Goal: Navigation & Orientation: Go to known website

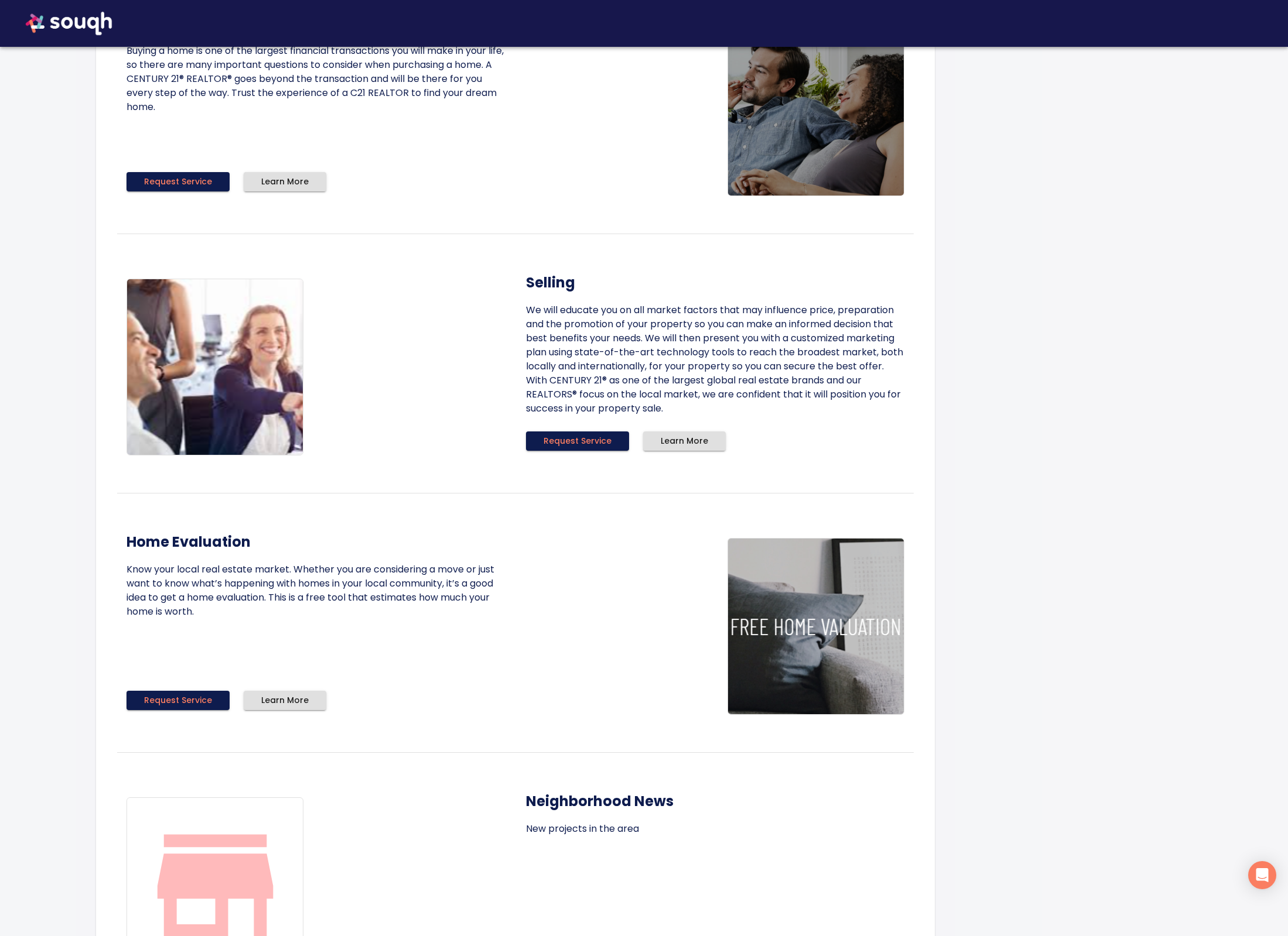
scroll to position [738, 0]
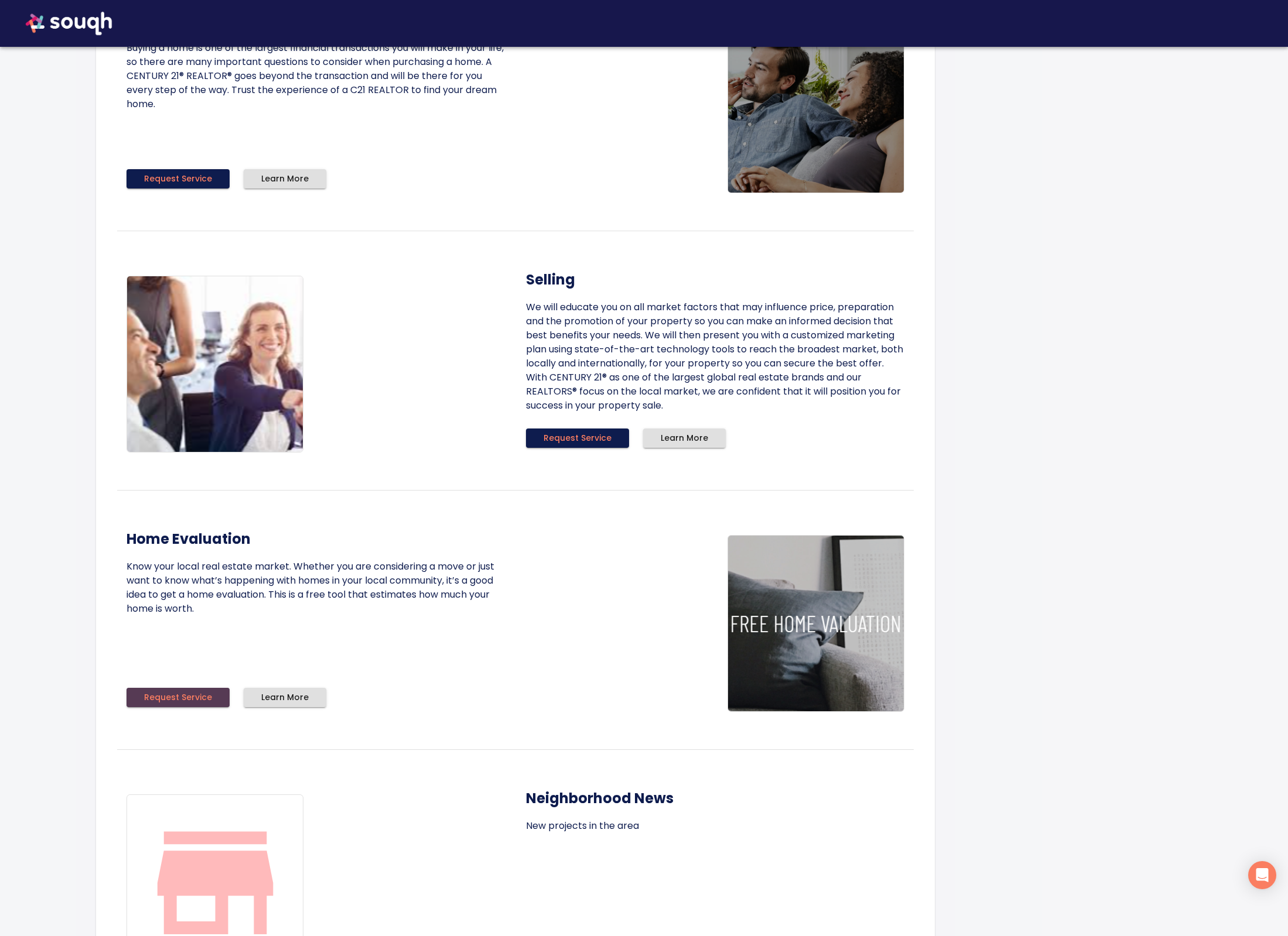
click at [212, 699] on button "Request Service" at bounding box center [177, 697] width 103 height 20
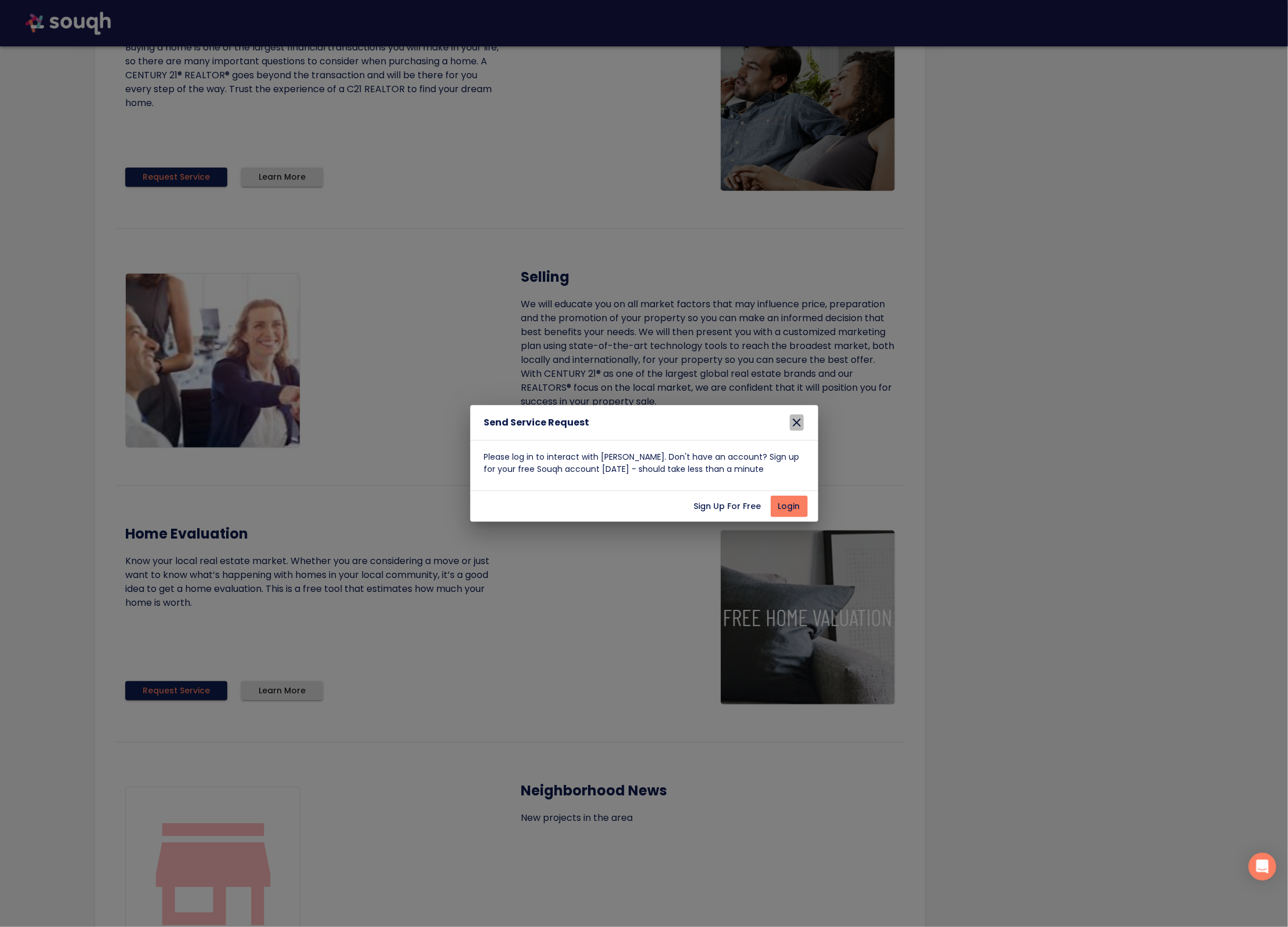
click at [799, 423] on icon "button" at bounding box center [797, 423] width 14 height 14
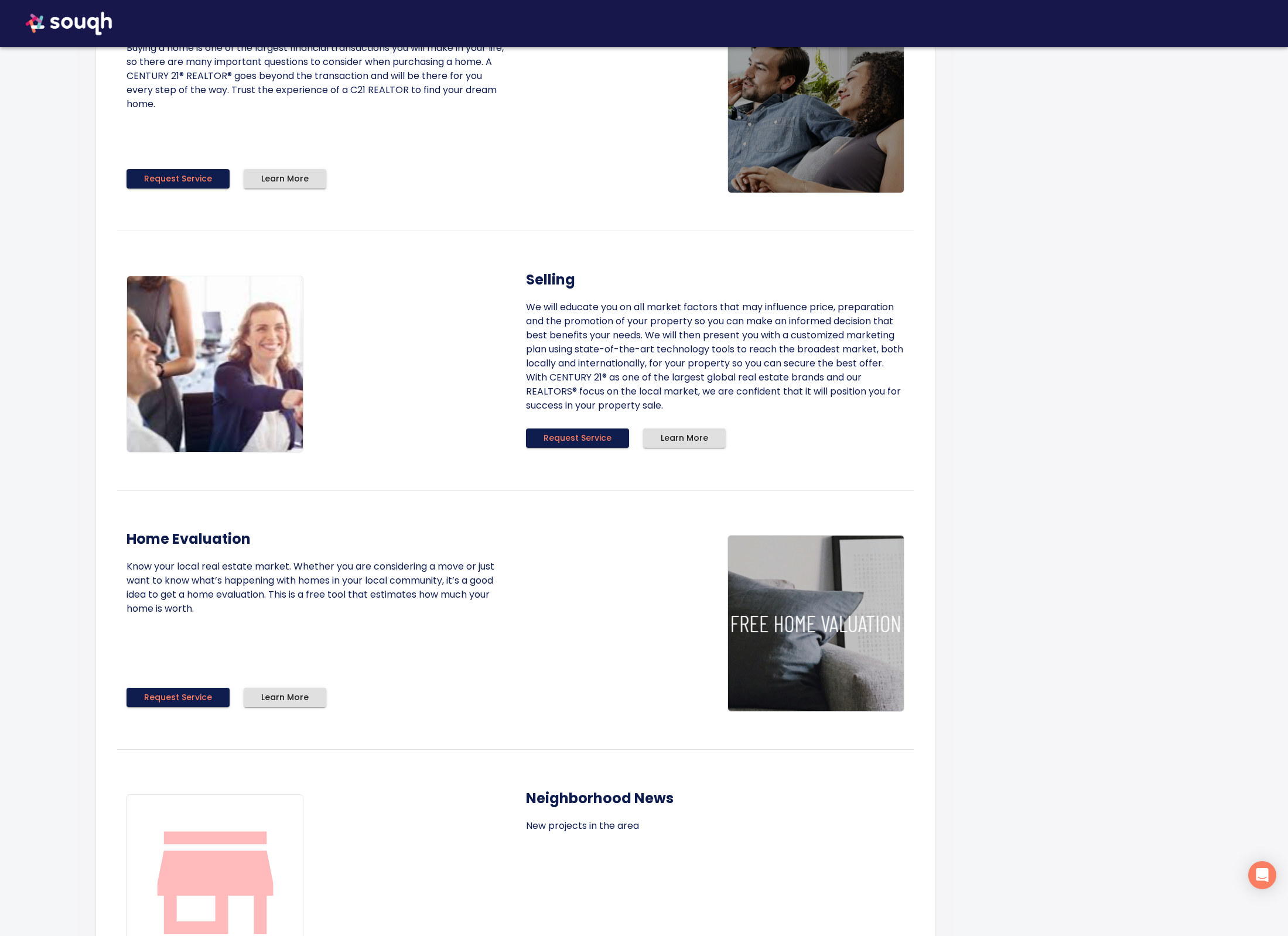
click at [424, 344] on div at bounding box center [288, 364] width 324 height 177
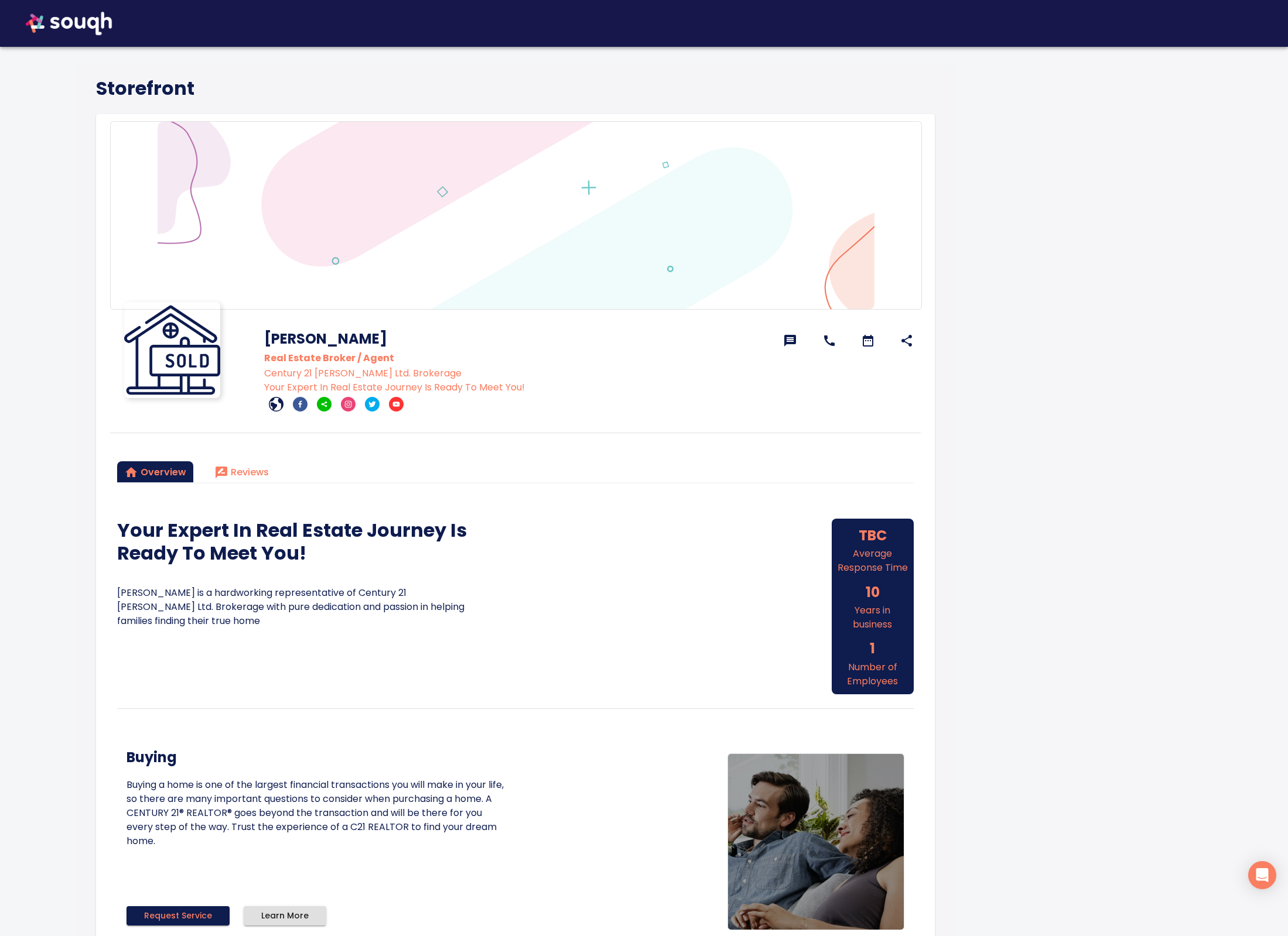
scroll to position [0, 0]
click at [103, 18] on img at bounding box center [69, 24] width 110 height 47
